Goal: Find specific page/section: Find specific page/section

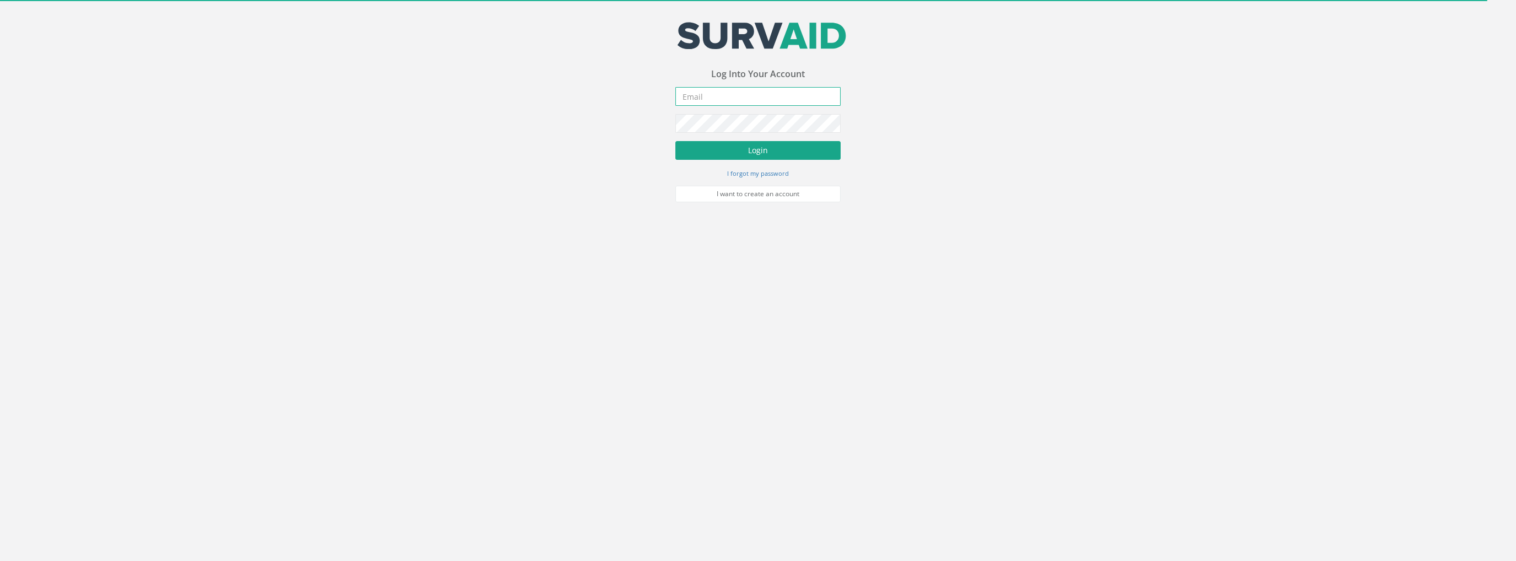
type input "[PERSON_NAME][EMAIL_ADDRESS][PERSON_NAME][DOMAIN_NAME]"
click at [739, 145] on button "Login" at bounding box center [757, 150] width 165 height 19
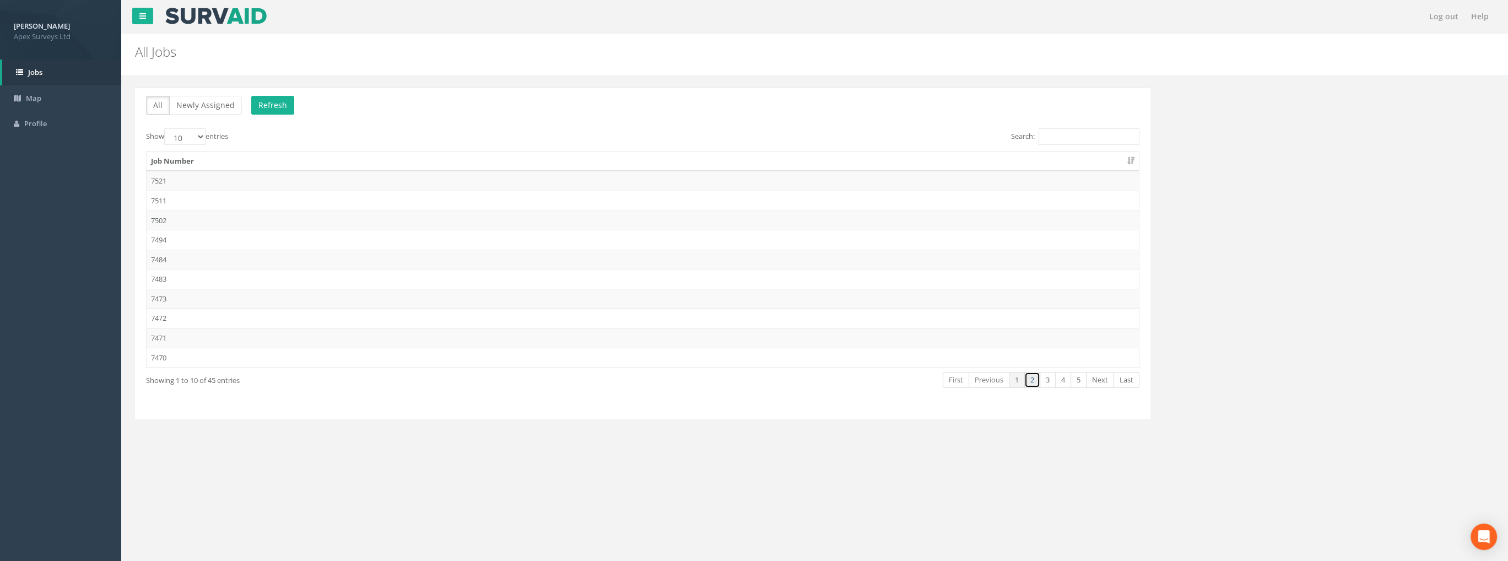
click at [1033, 381] on link "2" at bounding box center [1032, 380] width 16 height 16
click at [161, 297] on td "7456" at bounding box center [643, 299] width 992 height 20
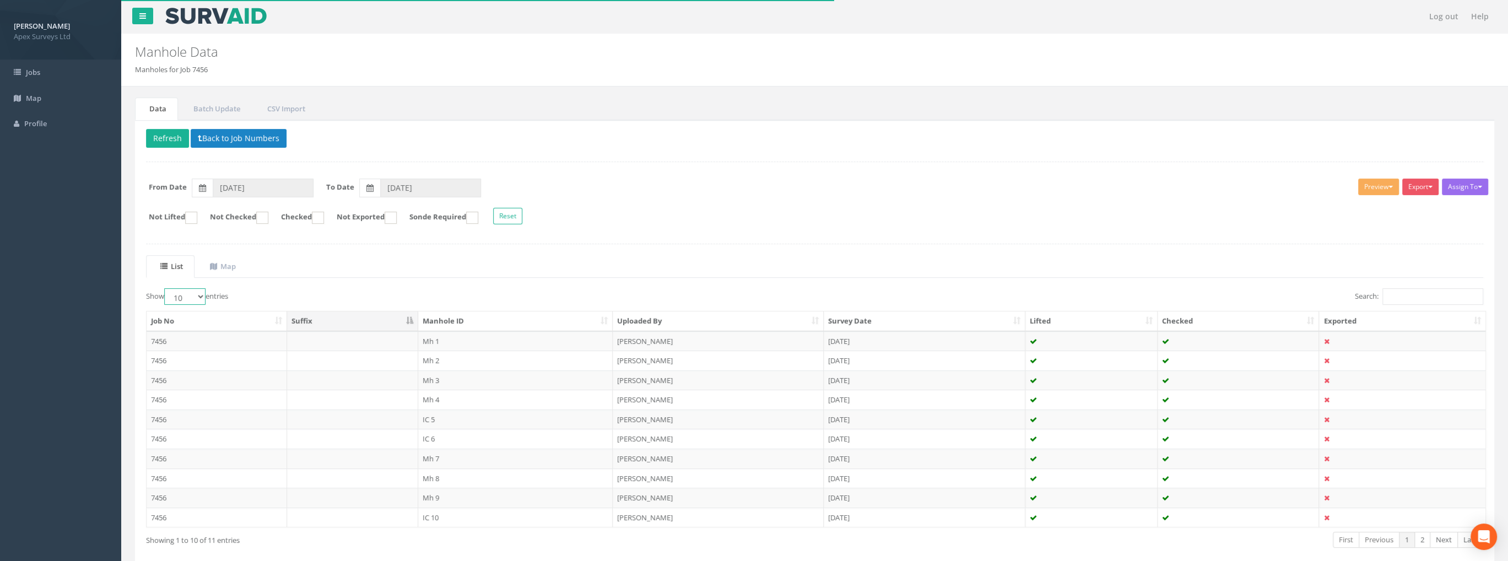
click at [196, 293] on select "10 25 50 100" at bounding box center [184, 296] width 41 height 17
select select "100"
click at [166, 288] on select "10 25 50 100" at bounding box center [184, 296] width 41 height 17
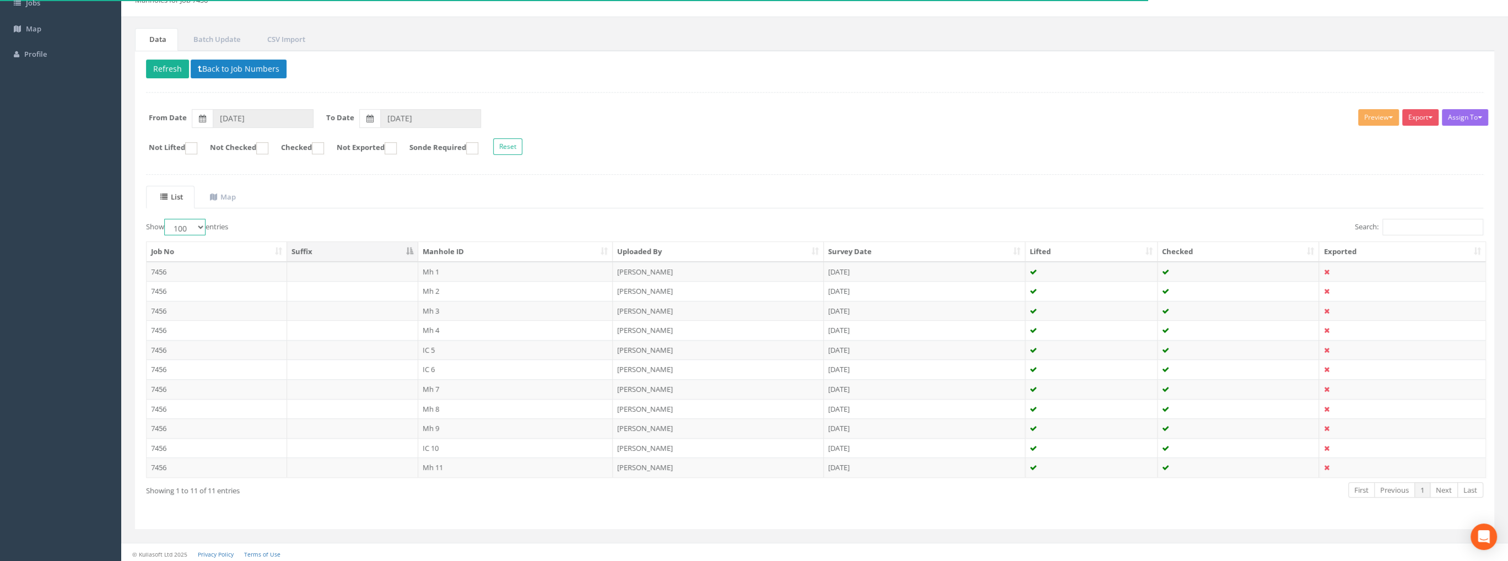
scroll to position [71, 0]
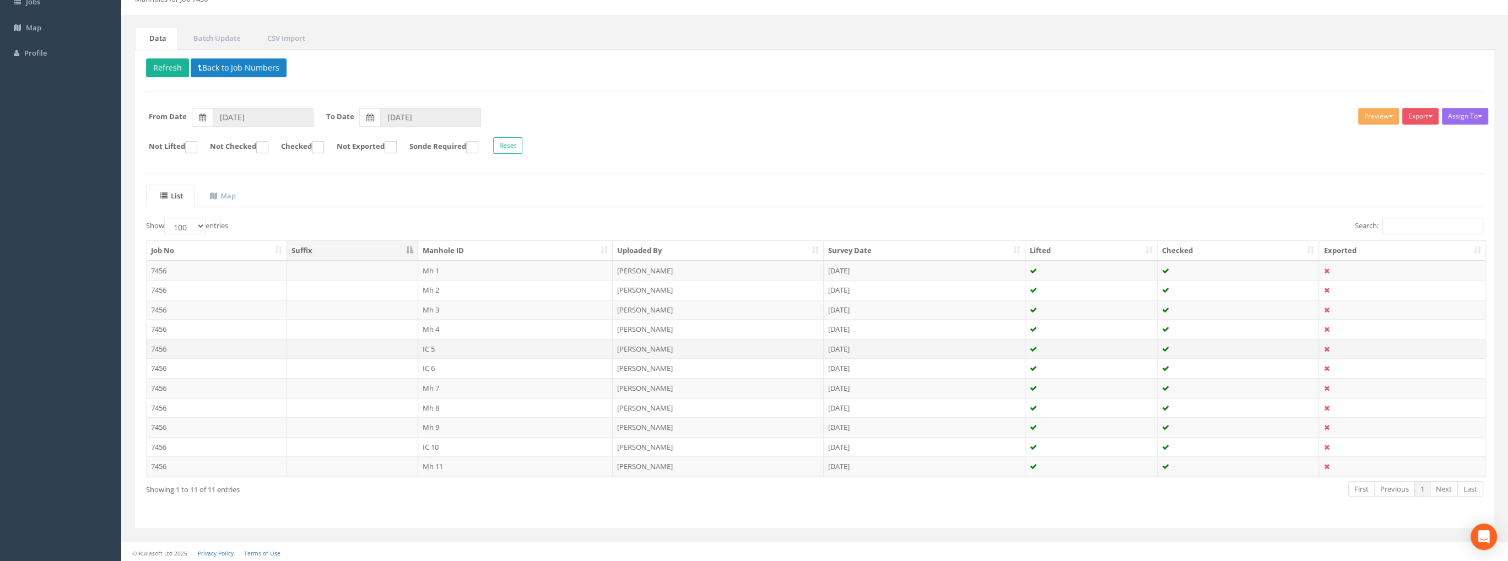
click at [171, 346] on td "7456" at bounding box center [217, 349] width 140 height 20
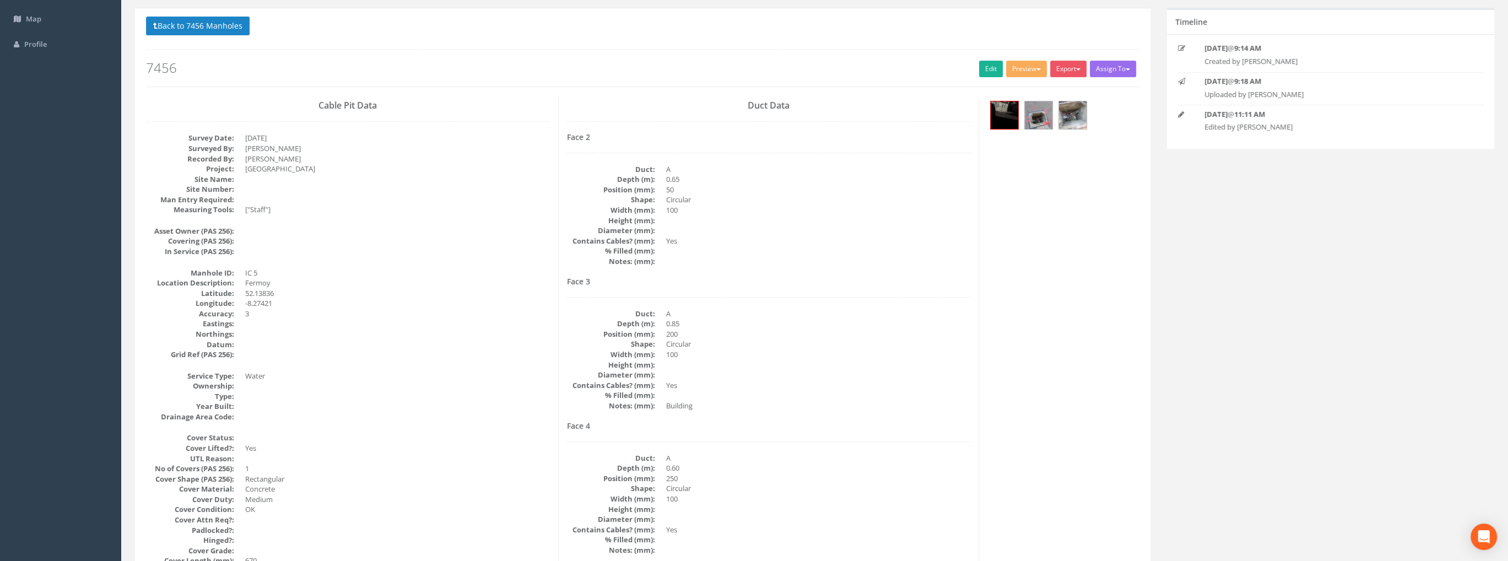
scroll to position [0, 0]
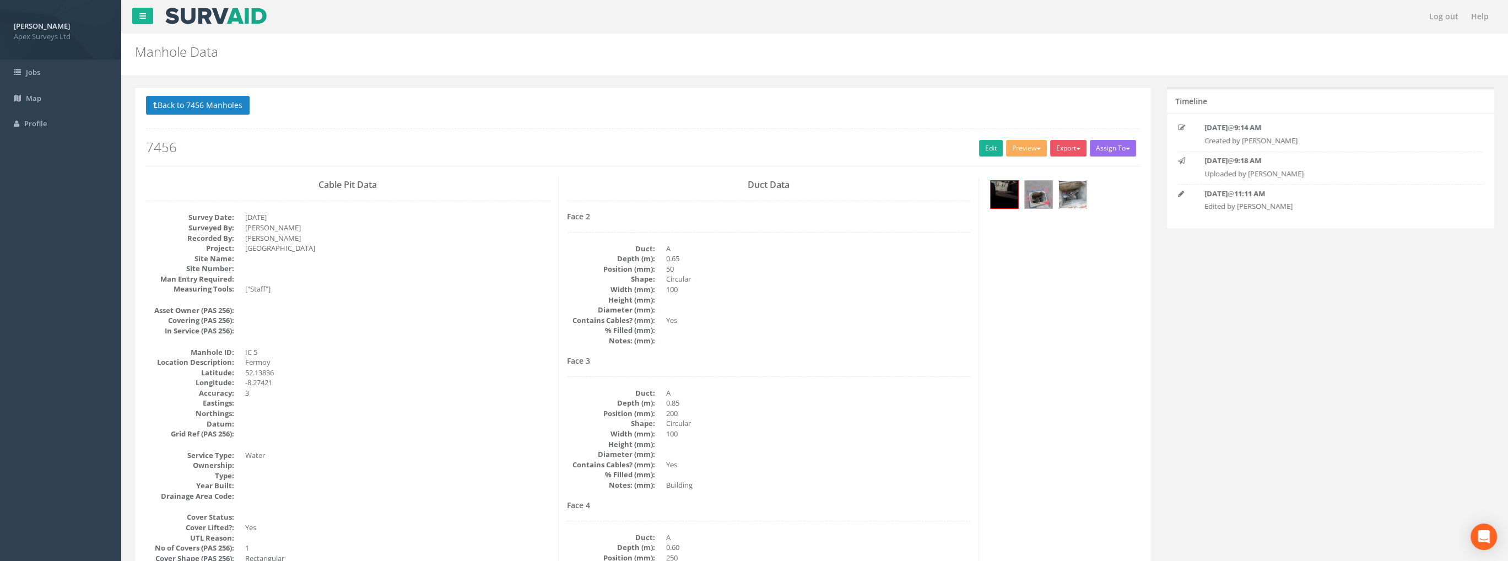
click at [1069, 186] on img at bounding box center [1073, 195] width 28 height 28
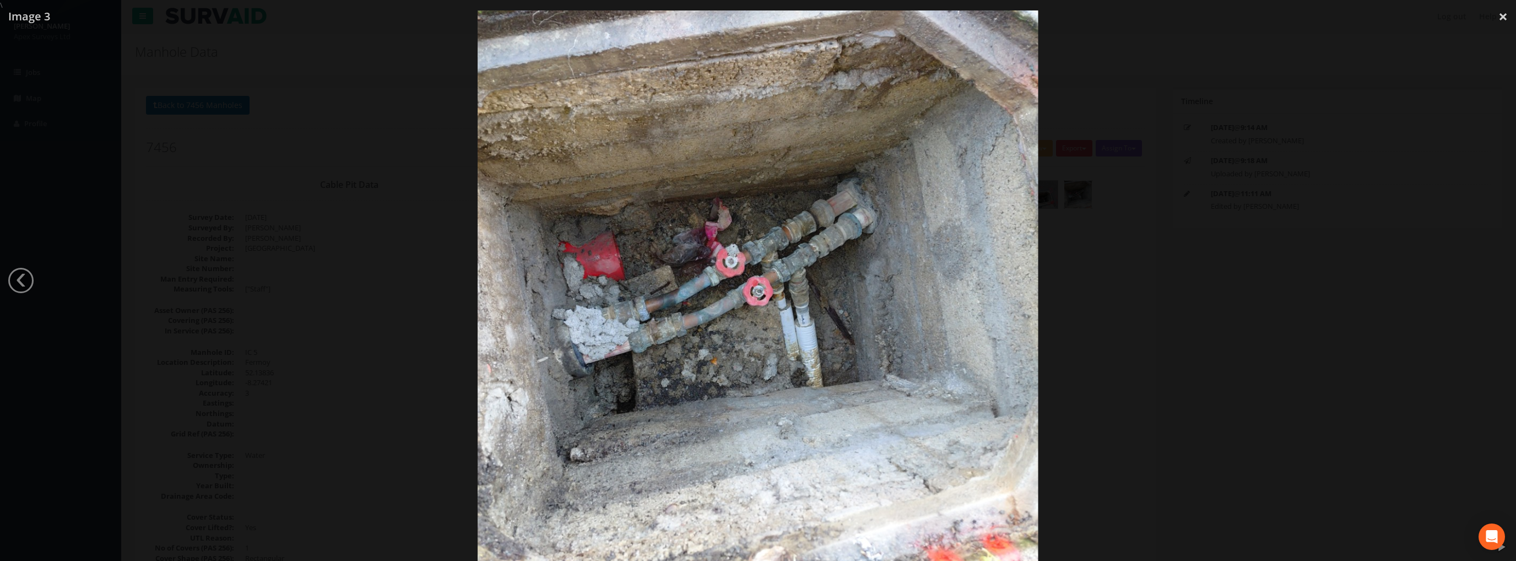
click at [621, 127] on img at bounding box center [758, 290] width 561 height 747
click at [693, 247] on img at bounding box center [758, 290] width 561 height 747
click at [1503, 15] on link "×" at bounding box center [1503, 16] width 26 height 33
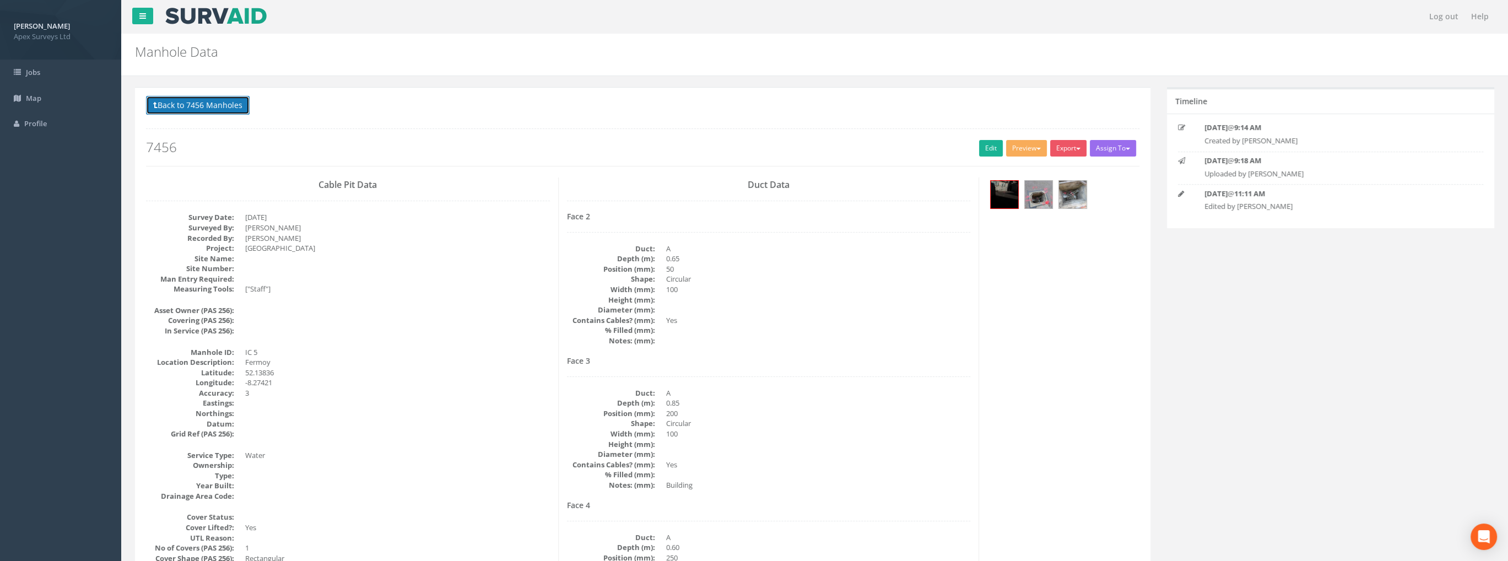
click at [234, 106] on button "Back to 7456 Manholes" at bounding box center [198, 105] width 104 height 19
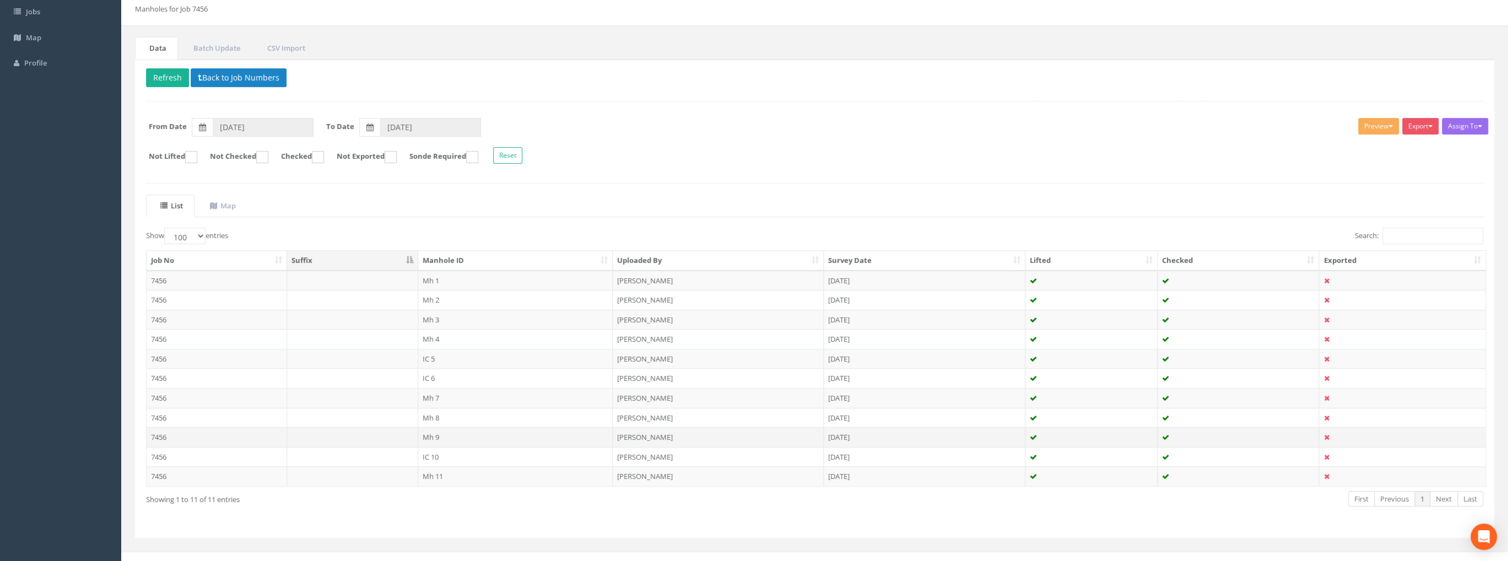
scroll to position [71, 0]
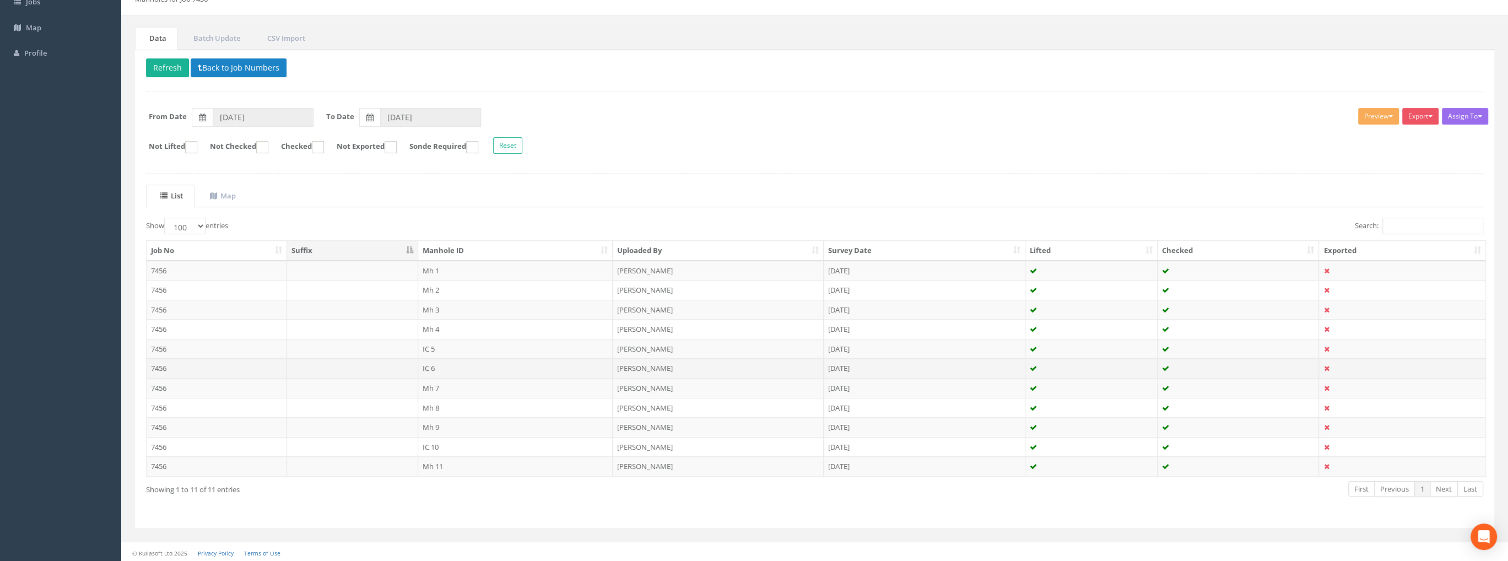
click at [201, 365] on td "7456" at bounding box center [217, 368] width 140 height 20
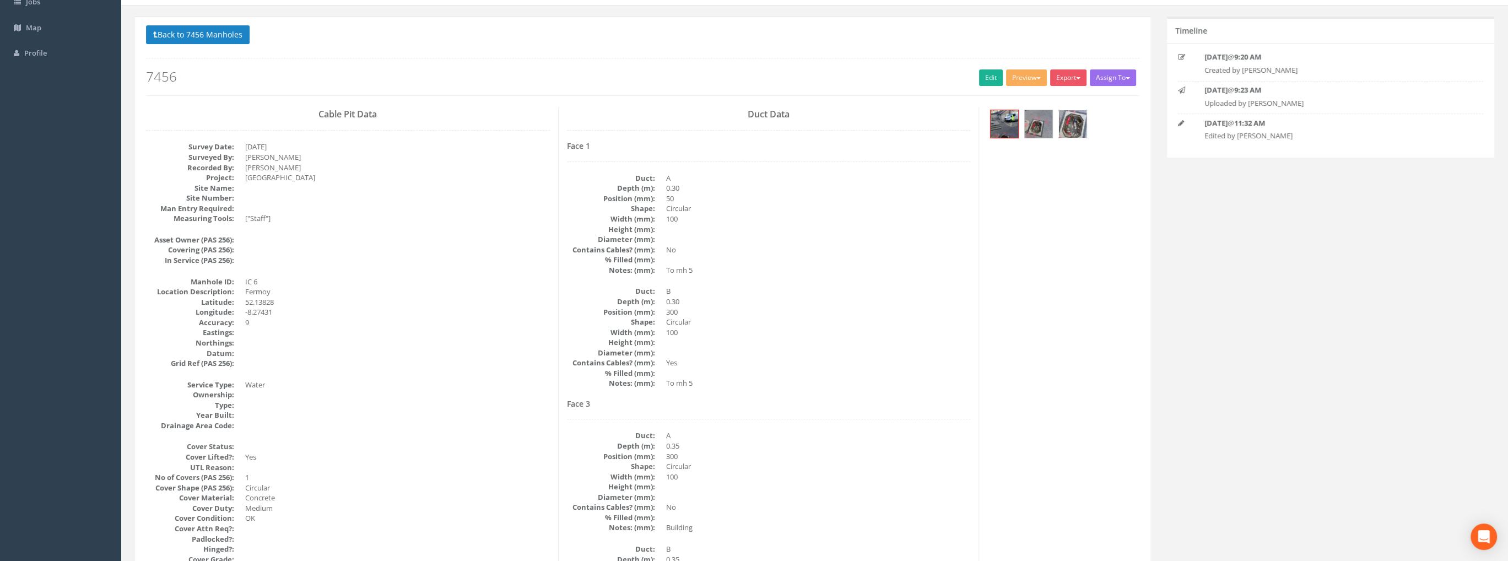
click at [1068, 128] on img at bounding box center [1073, 124] width 28 height 28
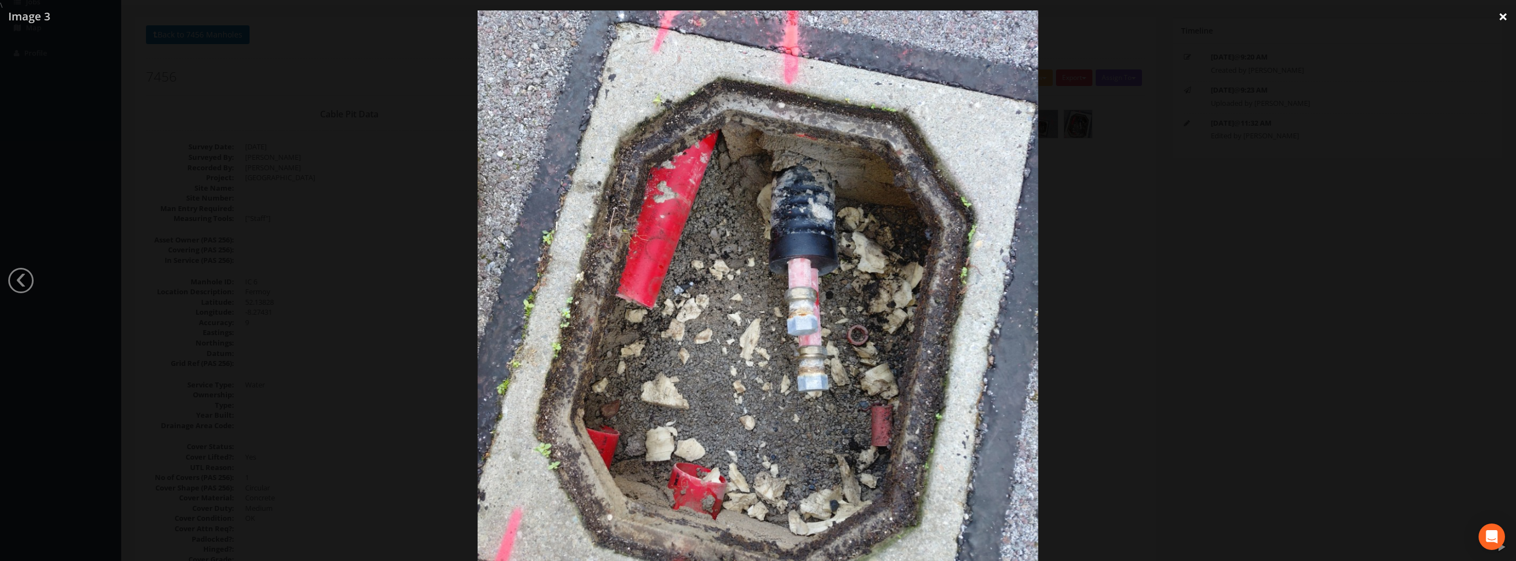
click at [1508, 19] on link "×" at bounding box center [1503, 16] width 26 height 33
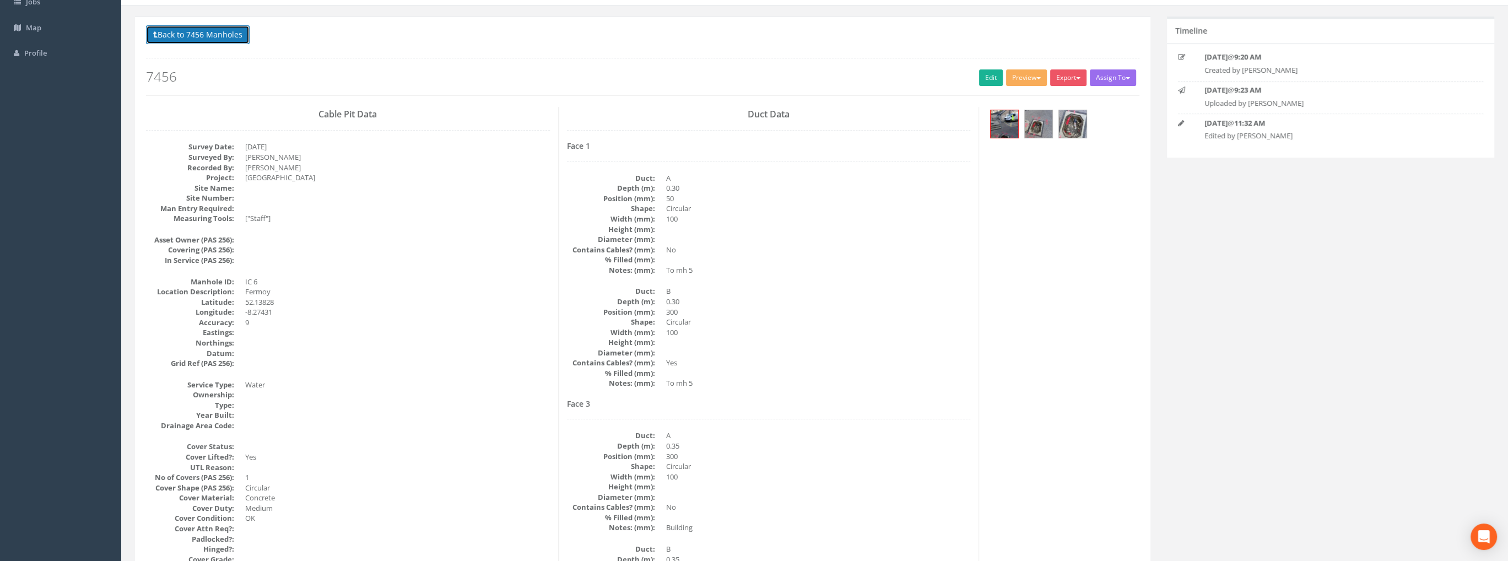
click at [203, 34] on button "Back to 7456 Manholes" at bounding box center [198, 34] width 104 height 19
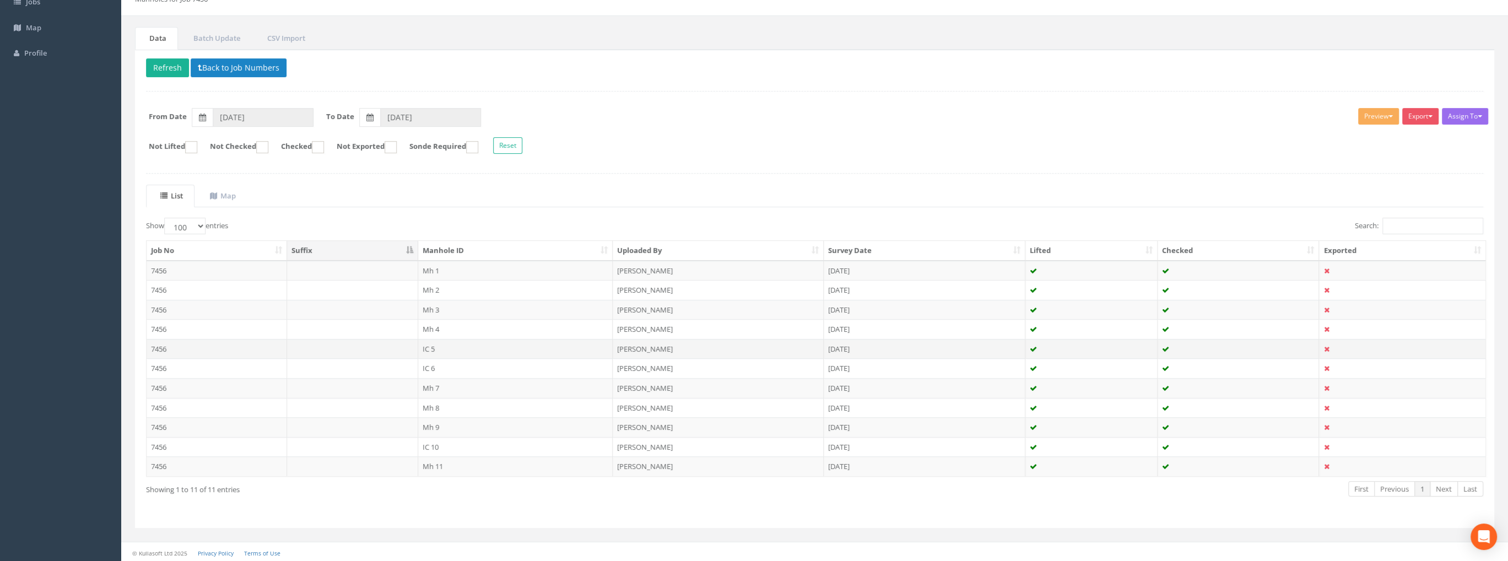
click at [418, 349] on td "IC 5" at bounding box center [515, 349] width 195 height 20
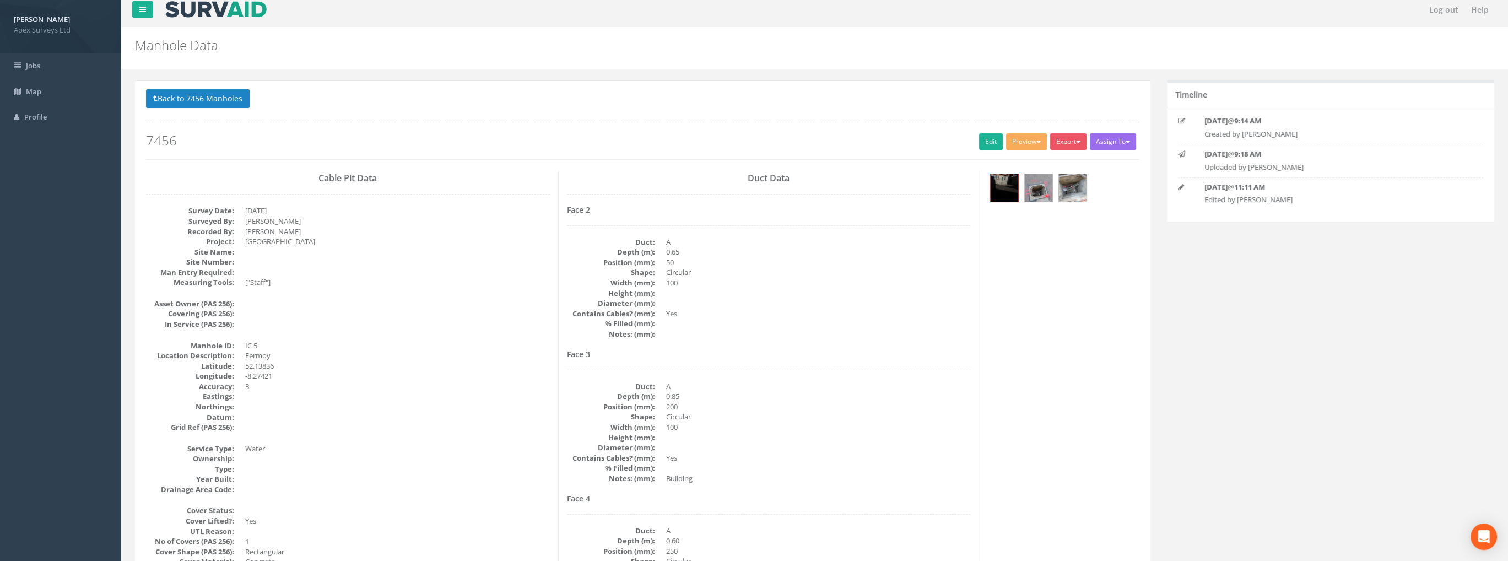
scroll to position [0, 0]
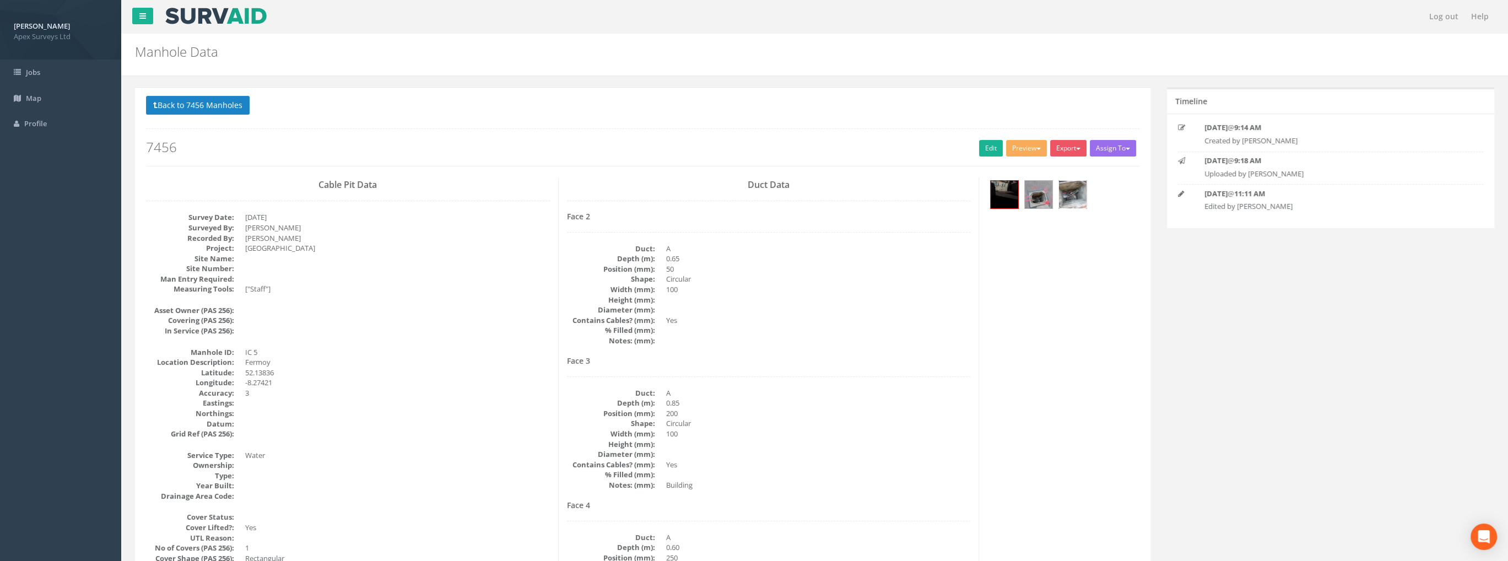
click at [1057, 199] on div at bounding box center [1062, 195] width 151 height 37
click at [1076, 194] on img at bounding box center [1073, 195] width 28 height 28
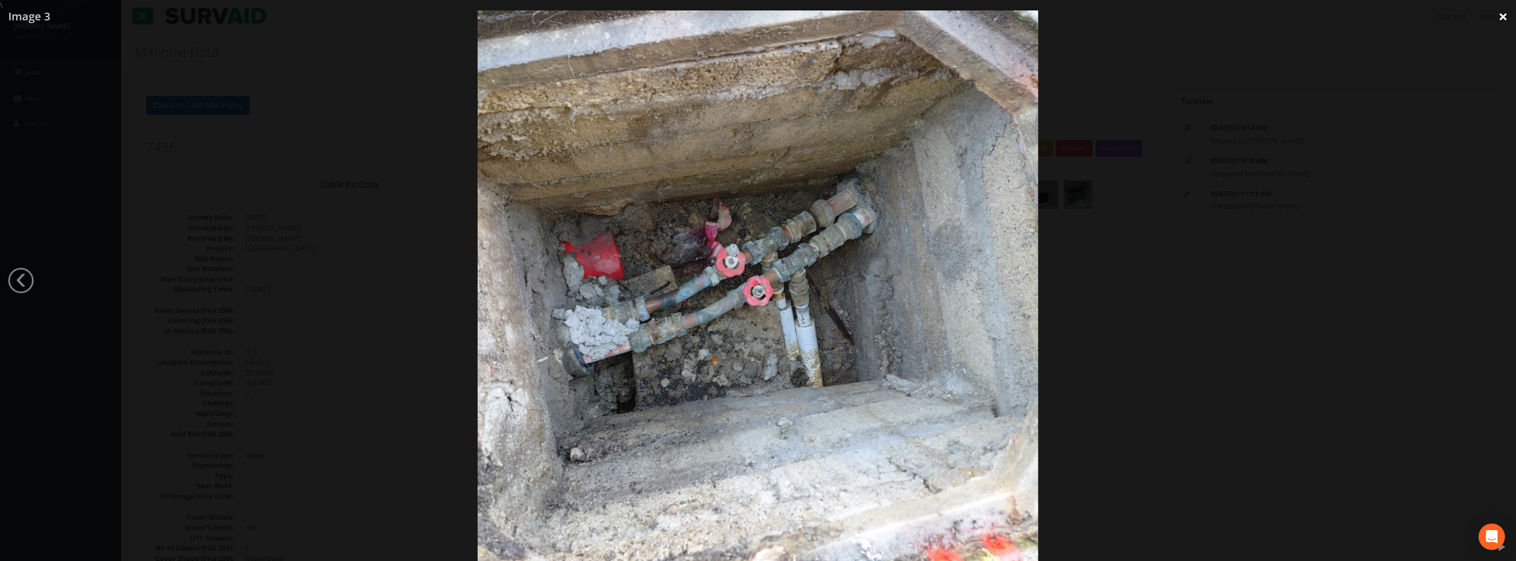
click at [1508, 13] on link "×" at bounding box center [1503, 16] width 26 height 33
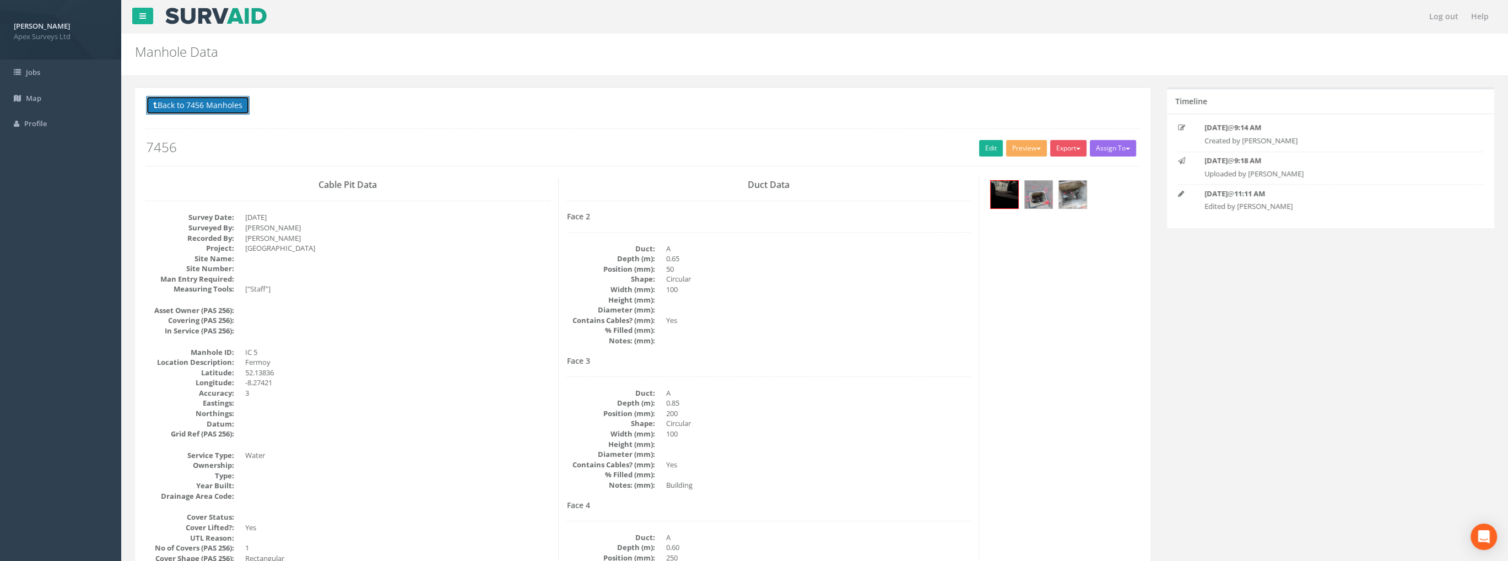
click at [192, 109] on button "Back to 7456 Manholes" at bounding box center [198, 105] width 104 height 19
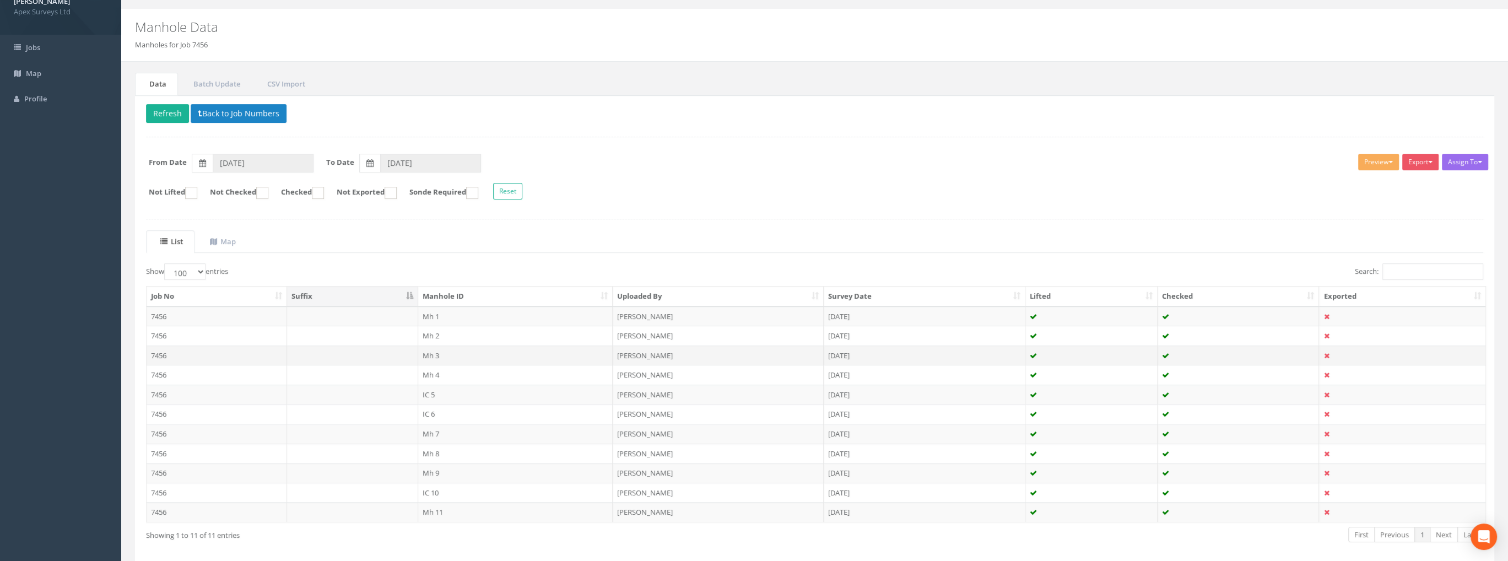
scroll to position [71, 0]
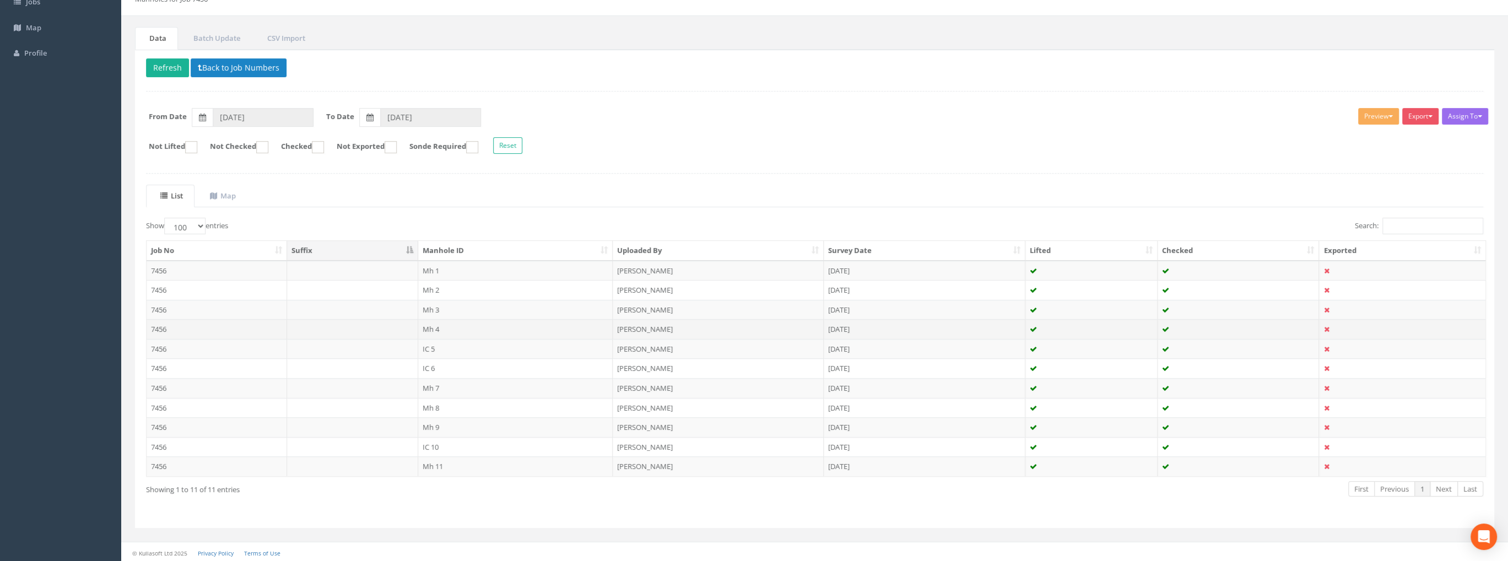
click at [441, 324] on td "Mh 4" at bounding box center [515, 329] width 195 height 20
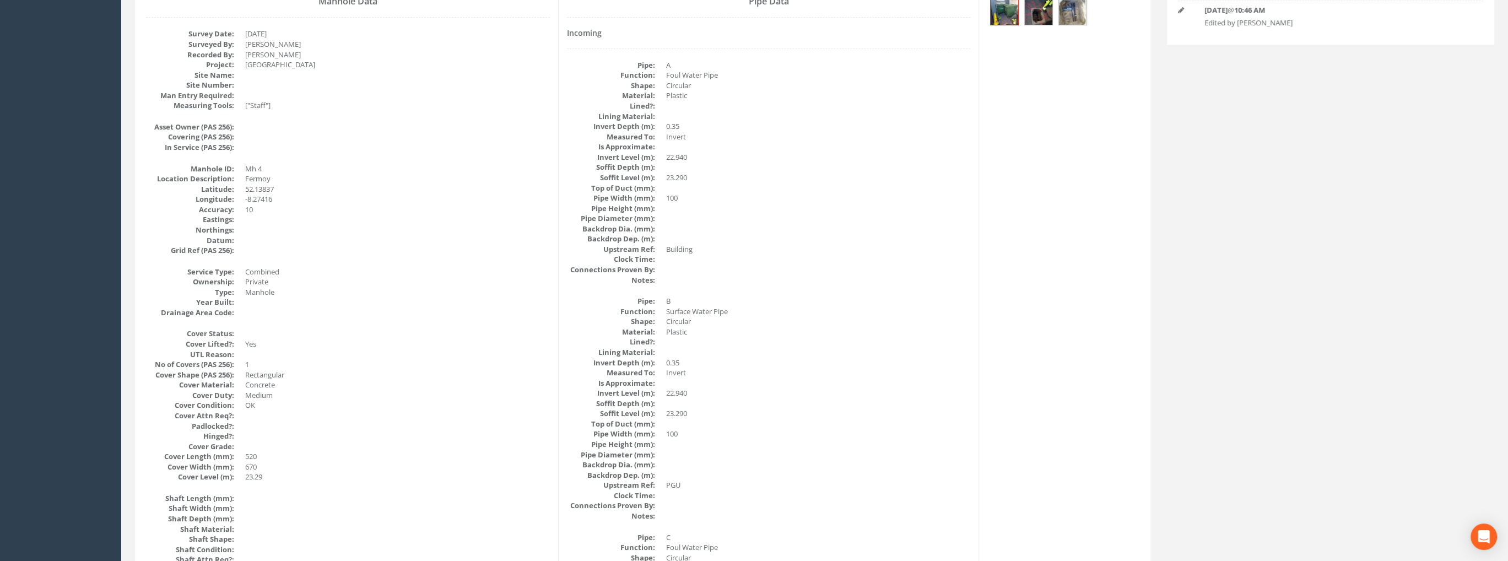
scroll to position [0, 0]
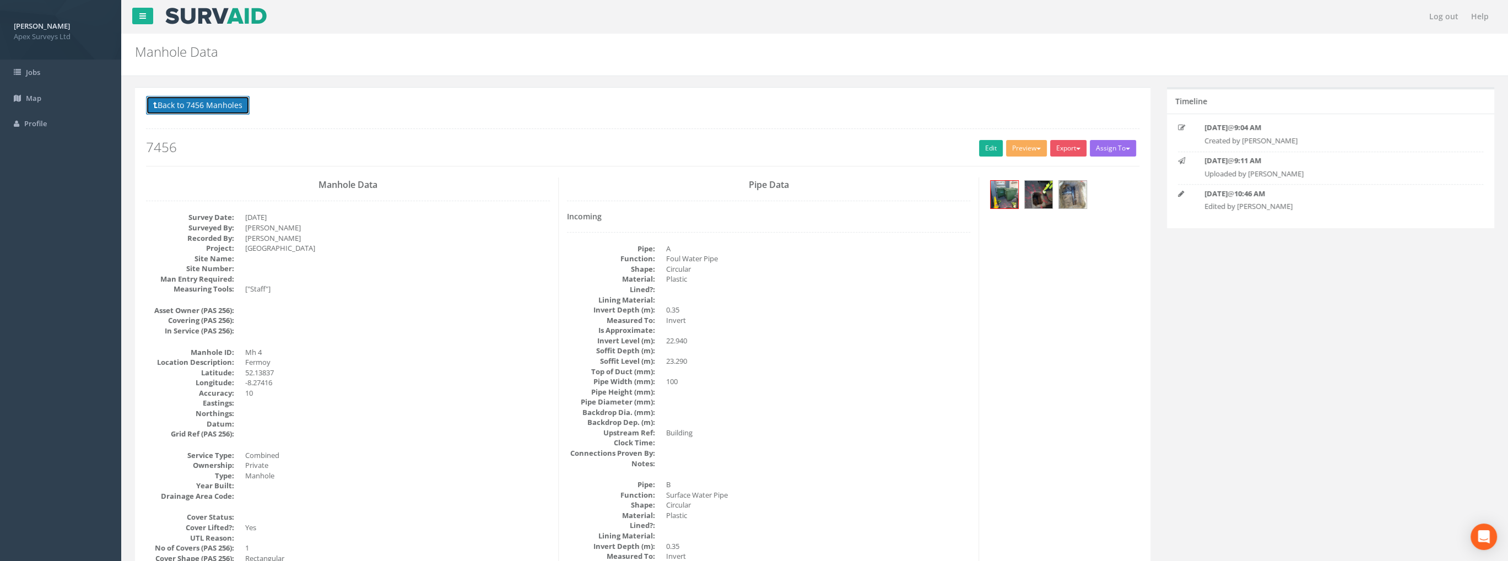
click at [190, 106] on button "Back to 7456 Manholes" at bounding box center [198, 105] width 104 height 19
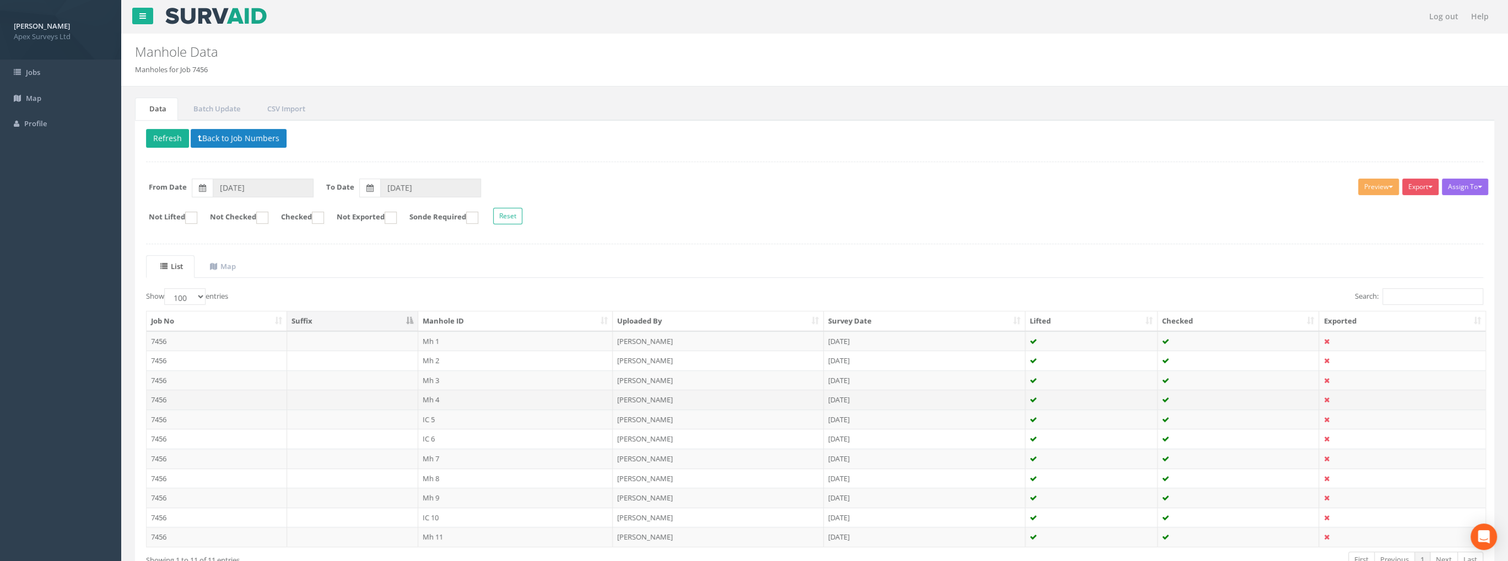
click at [410, 396] on td at bounding box center [352, 399] width 131 height 20
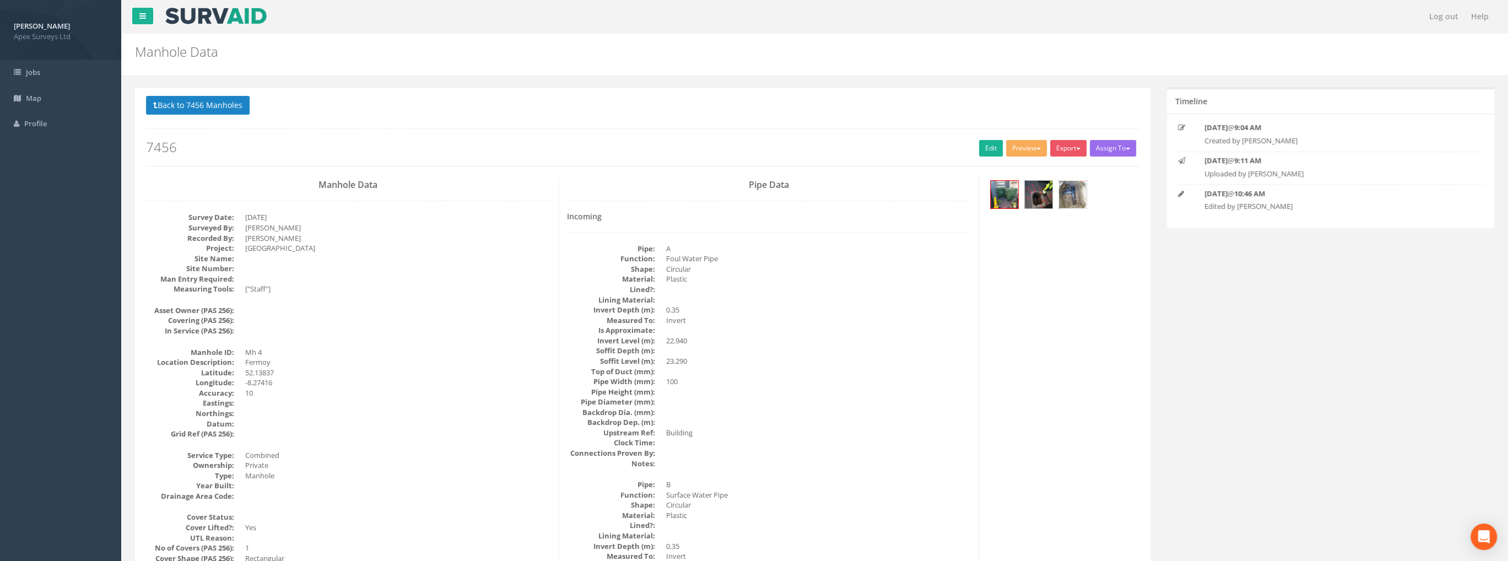
click at [1070, 194] on img at bounding box center [1073, 195] width 28 height 28
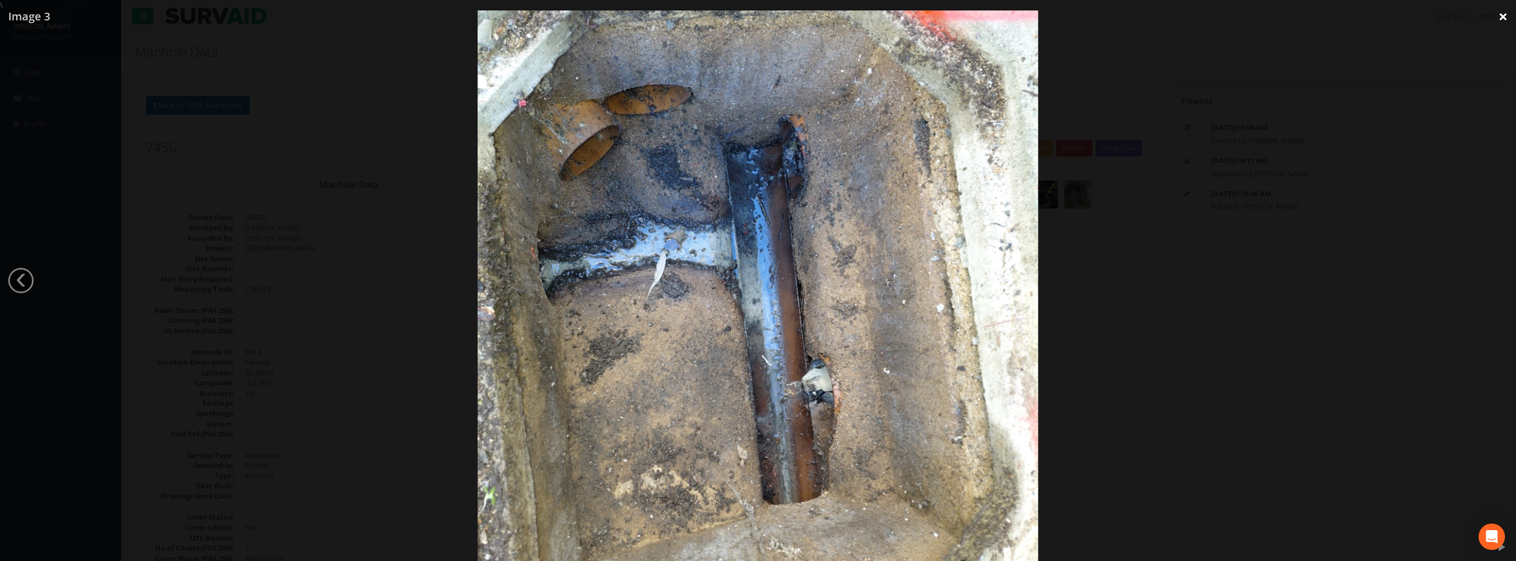
click at [1498, 15] on link "×" at bounding box center [1503, 16] width 26 height 33
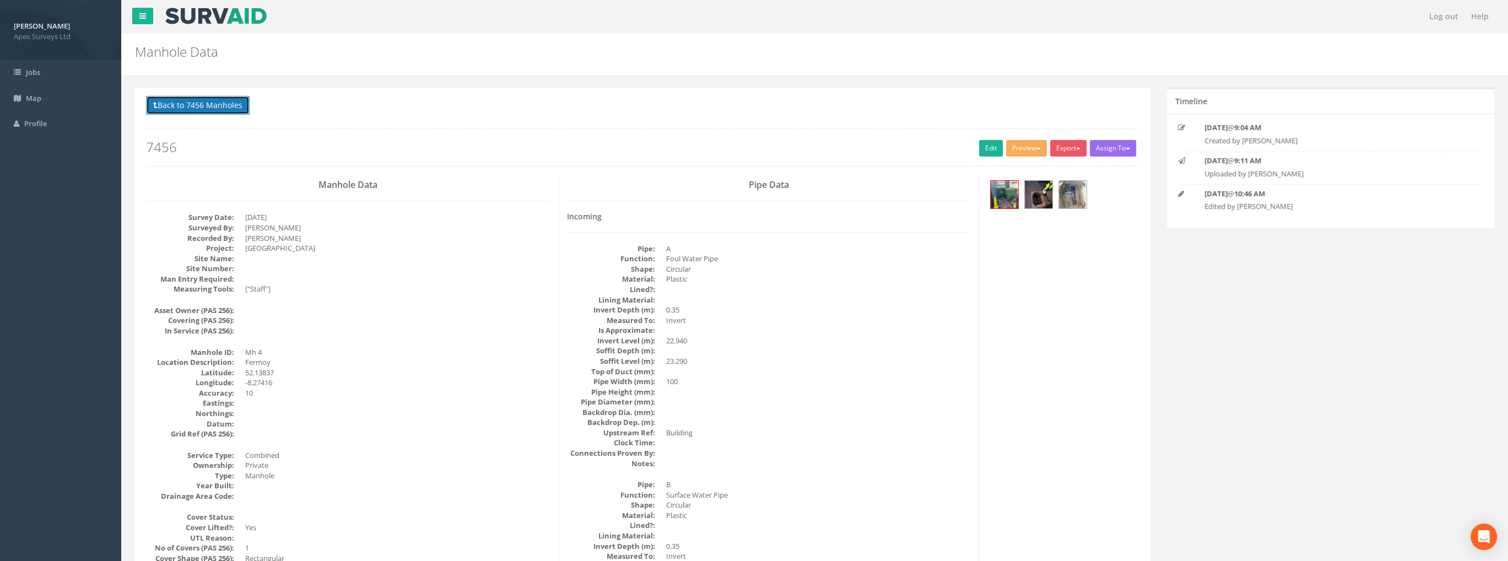
click at [198, 103] on button "Back to 7456 Manholes" at bounding box center [198, 105] width 104 height 19
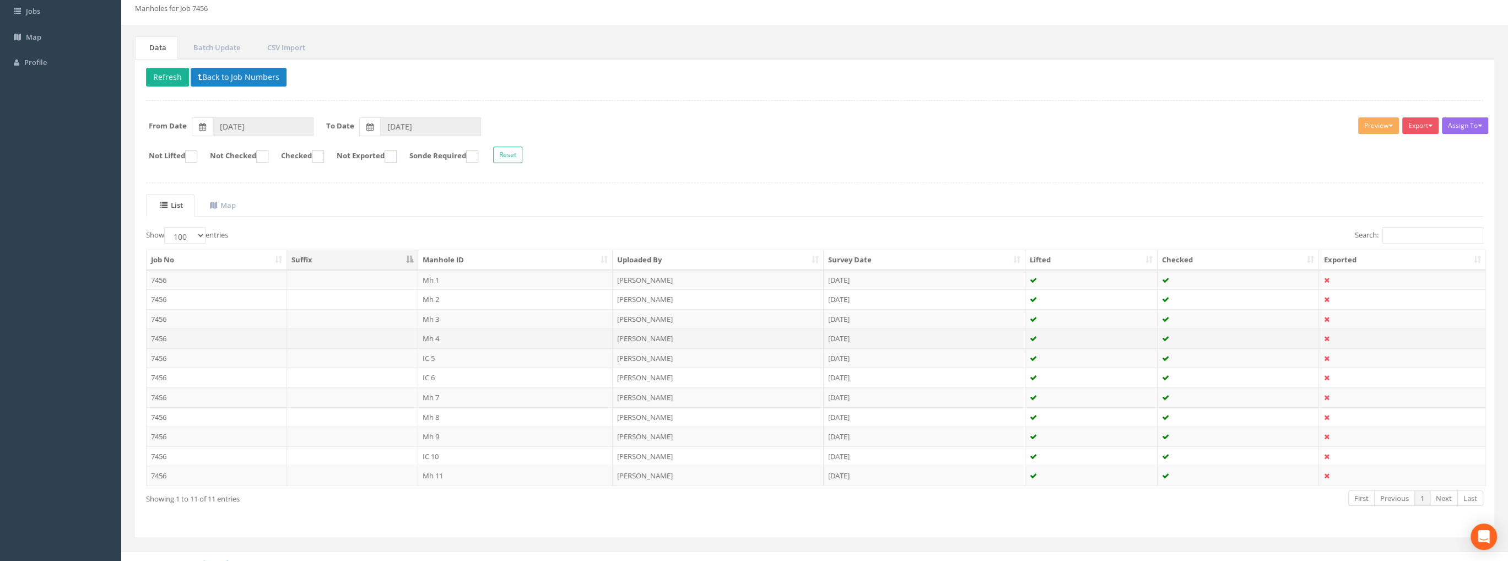
scroll to position [71, 0]
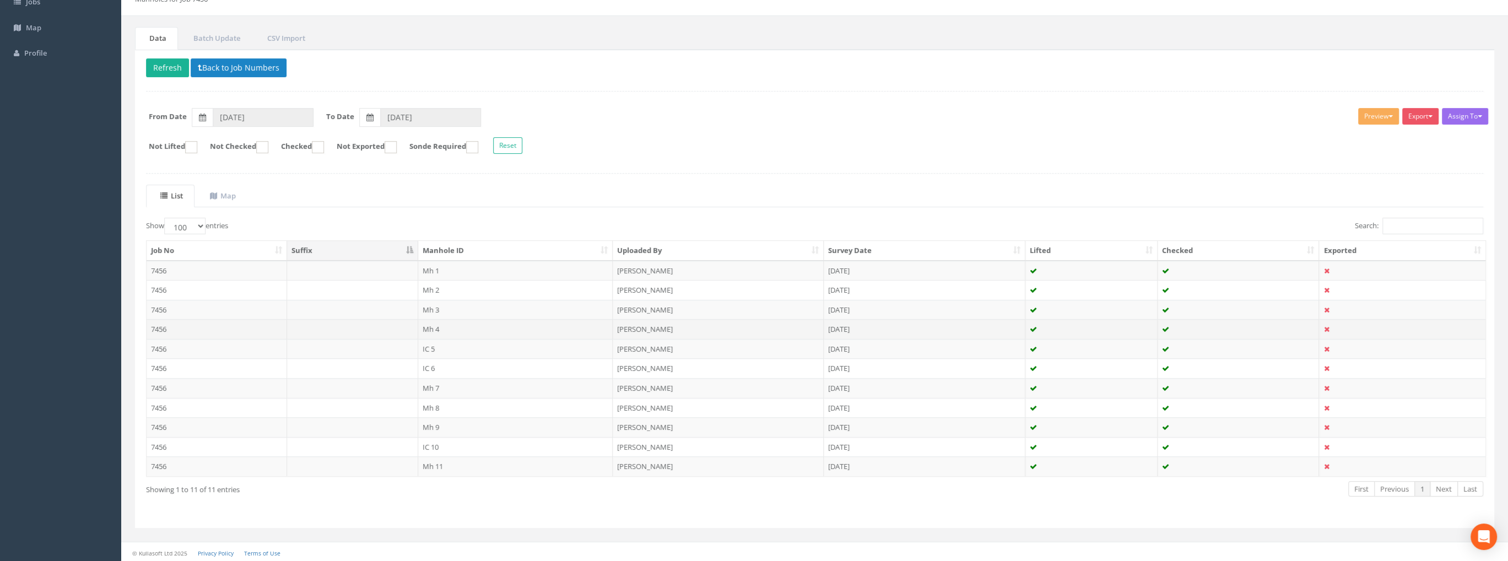
click at [446, 328] on td "Mh 4" at bounding box center [515, 329] width 195 height 20
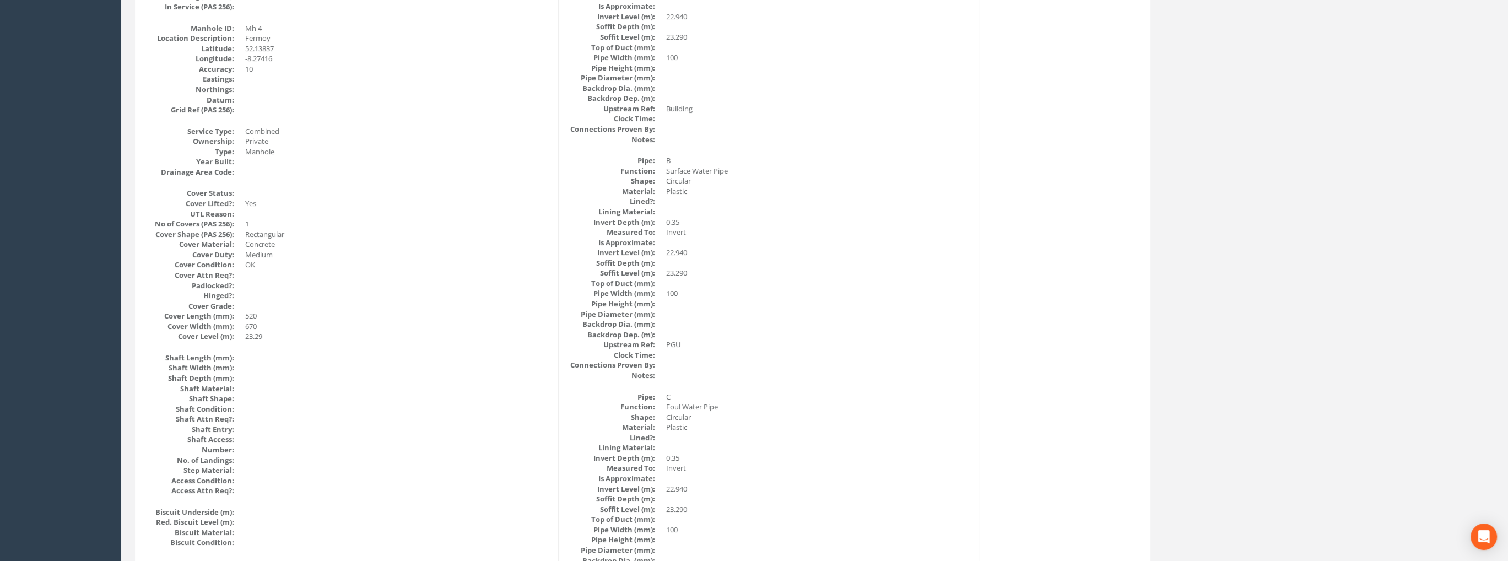
scroll to position [0, 0]
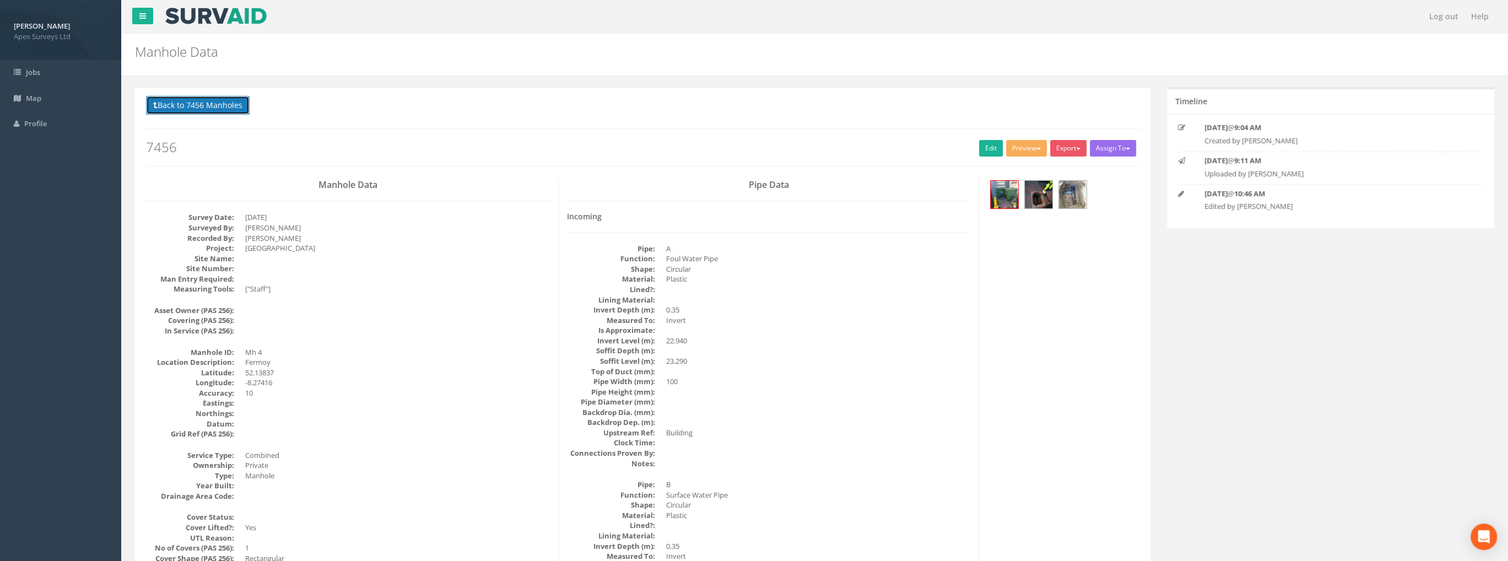
click at [216, 106] on button "Back to 7456 Manholes" at bounding box center [198, 105] width 104 height 19
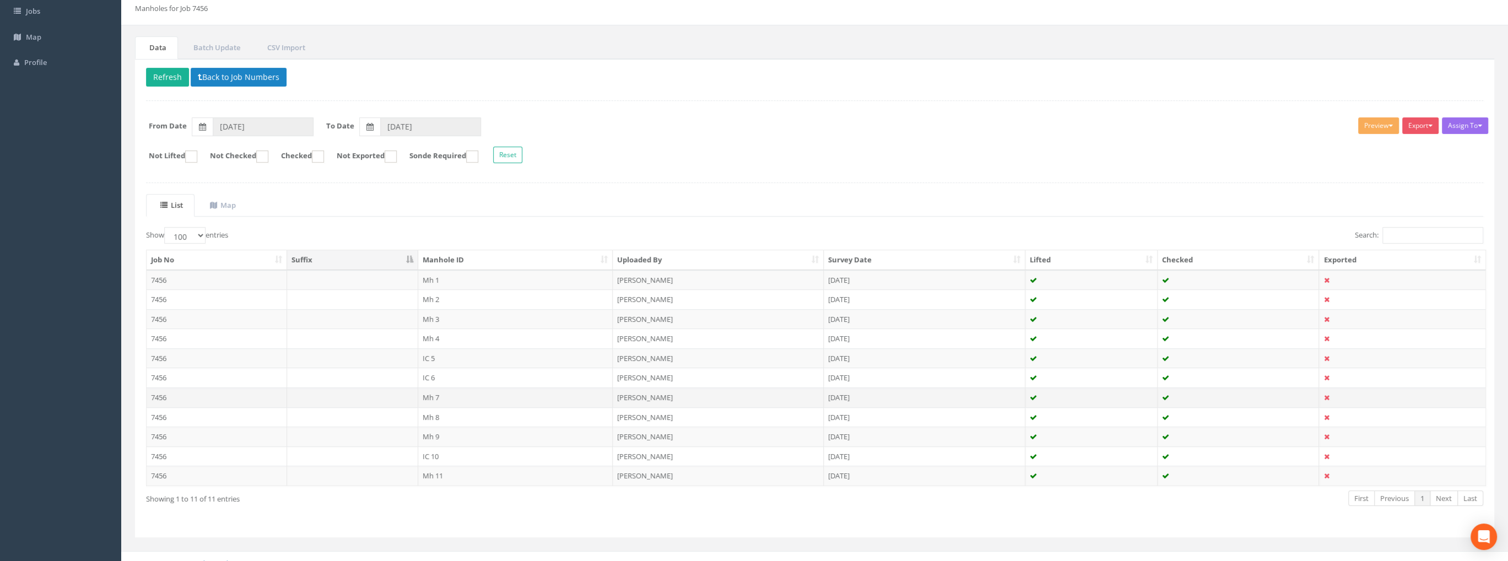
scroll to position [71, 0]
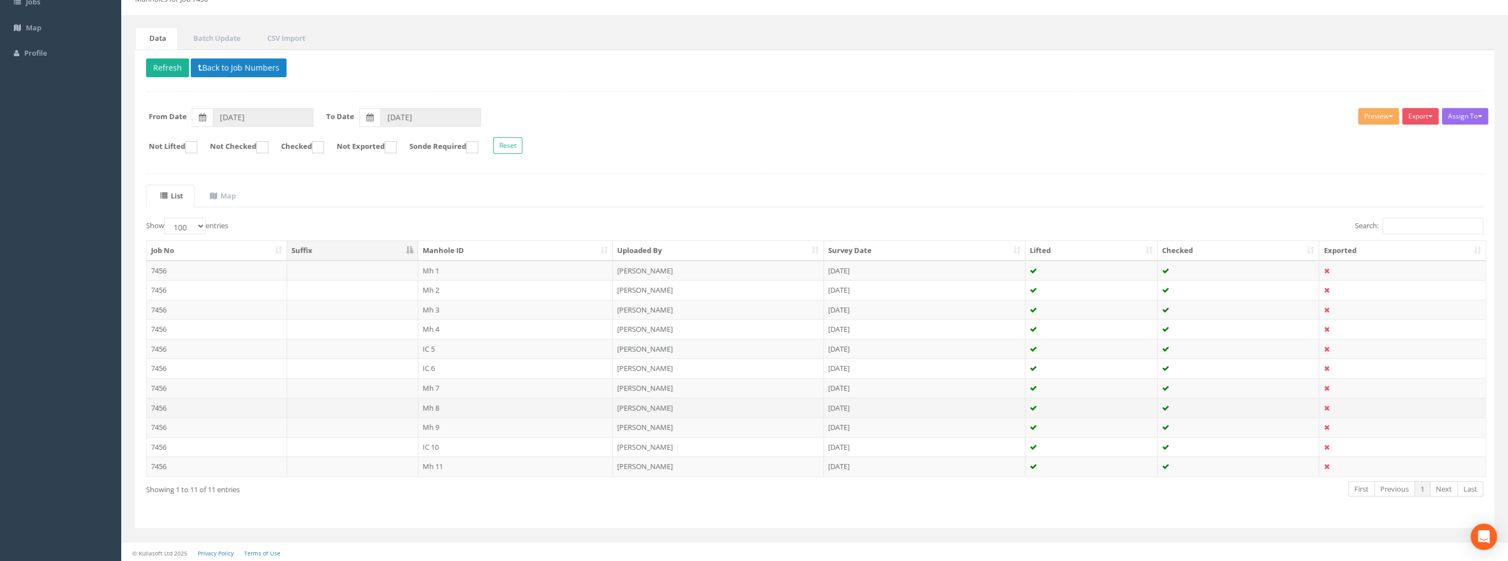
click at [424, 402] on td "Mh 8" at bounding box center [515, 408] width 195 height 20
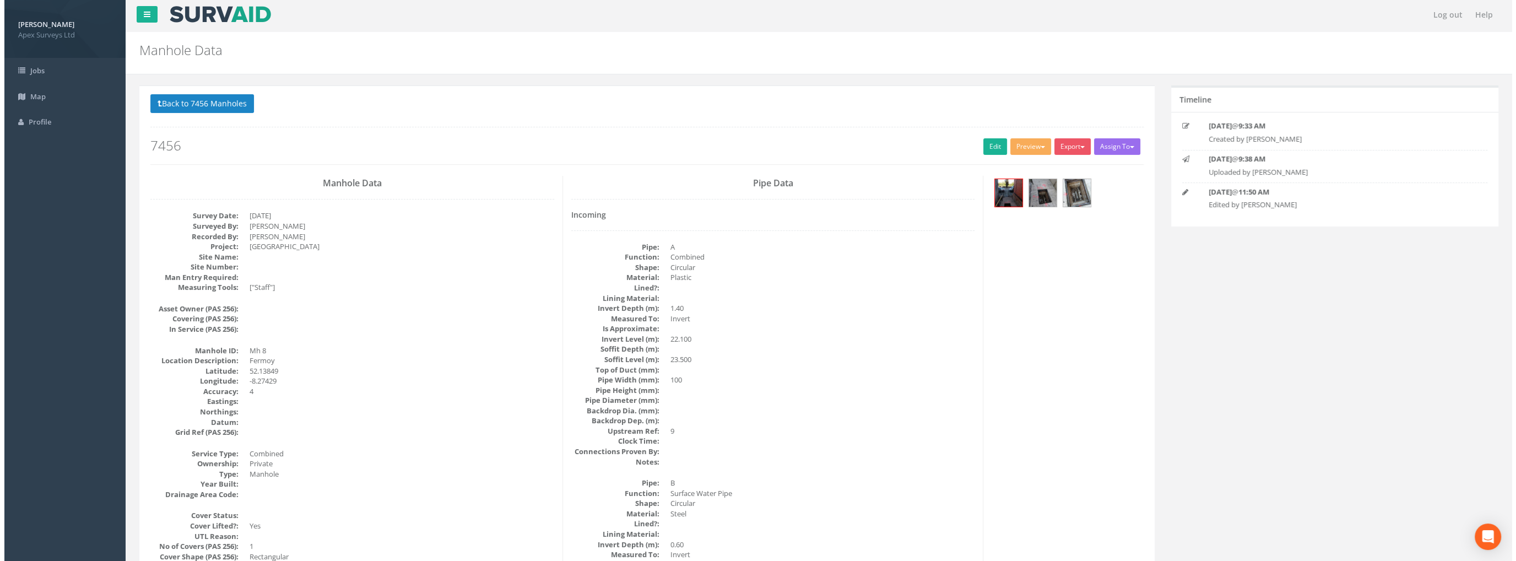
scroll to position [0, 0]
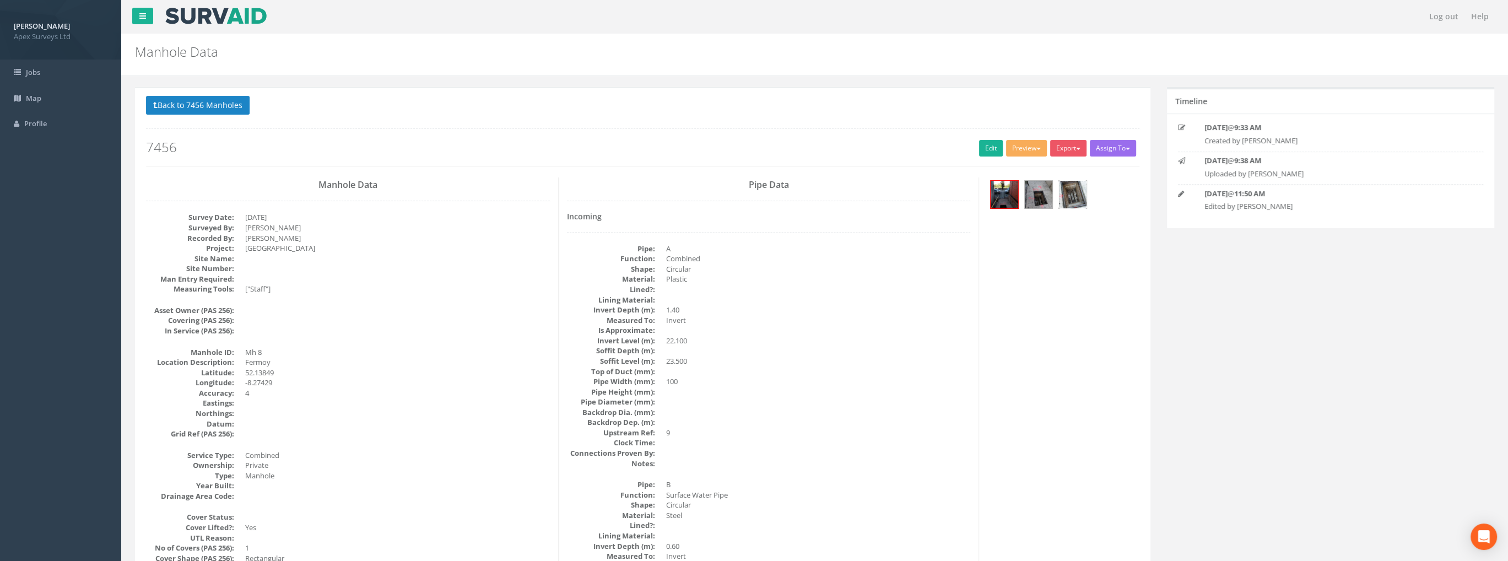
click at [1068, 198] on img at bounding box center [1073, 195] width 28 height 28
